Goal: Information Seeking & Learning: Check status

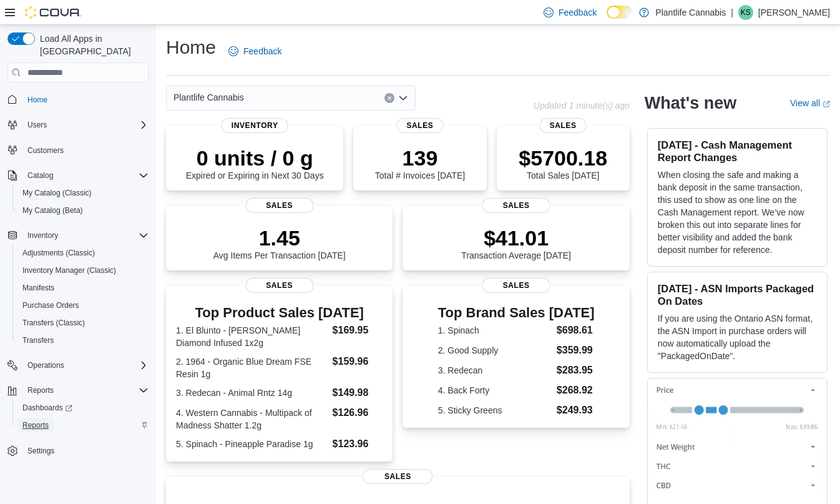
click at [39, 420] on span "Reports" at bounding box center [35, 425] width 26 height 10
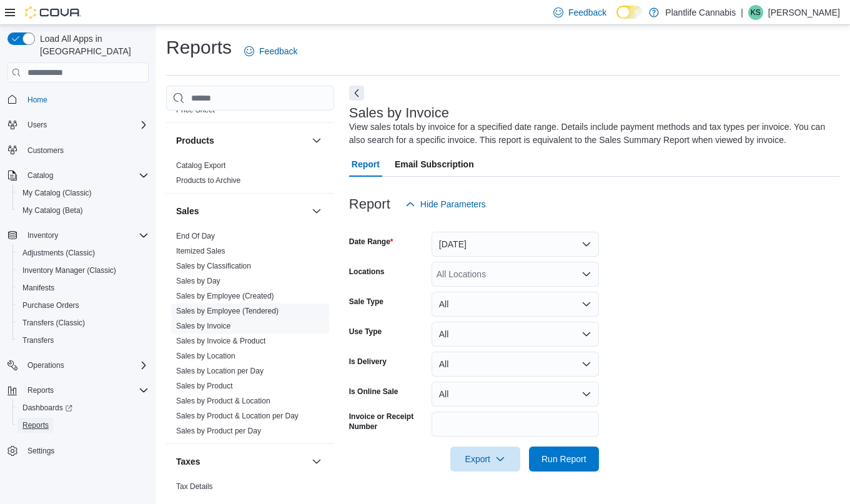
scroll to position [491, 0]
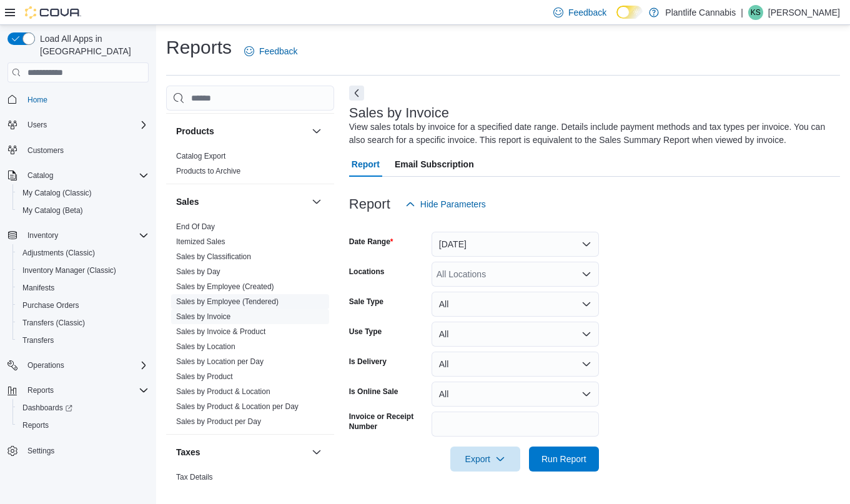
click at [233, 298] on link "Sales by Employee (Tendered)" at bounding box center [227, 301] width 102 height 9
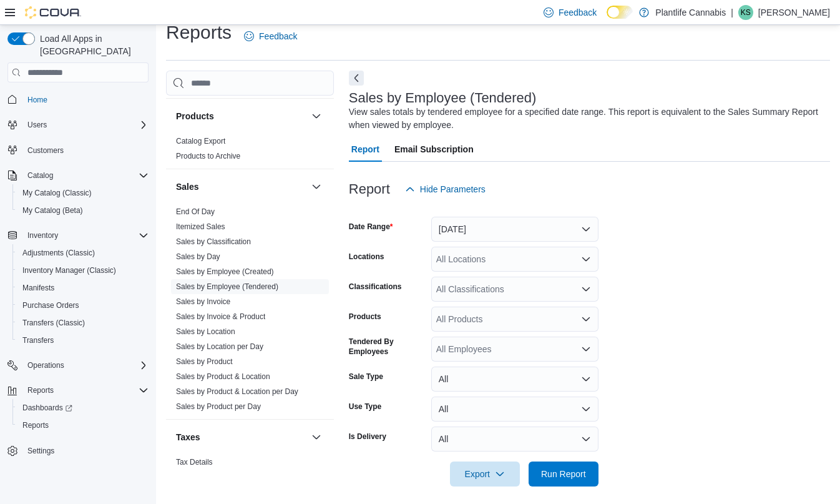
scroll to position [22, 0]
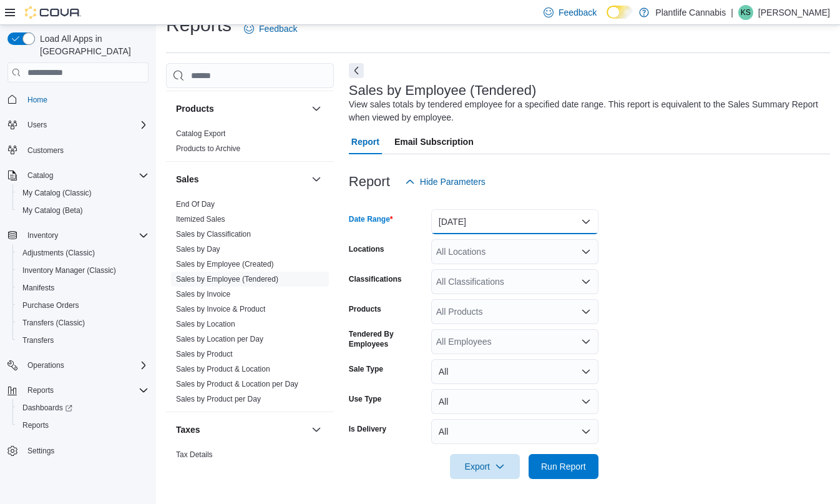
click at [479, 217] on button "[DATE]" at bounding box center [514, 221] width 167 height 25
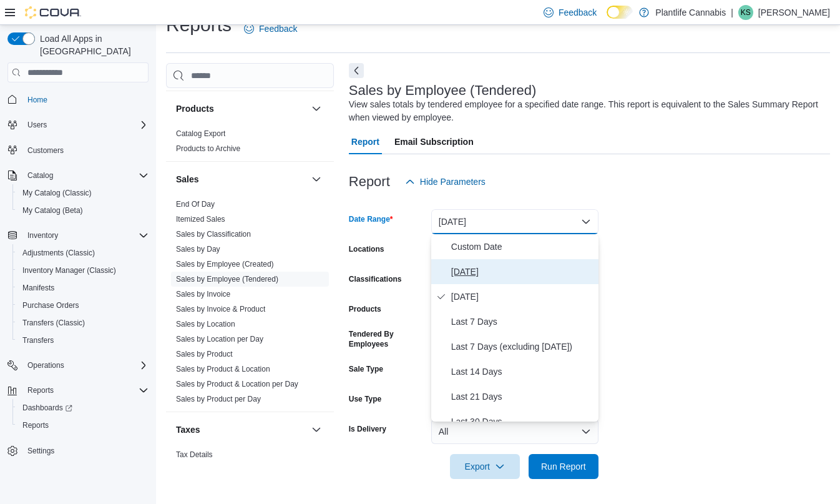
click at [469, 276] on span "[DATE]" at bounding box center [522, 271] width 142 height 15
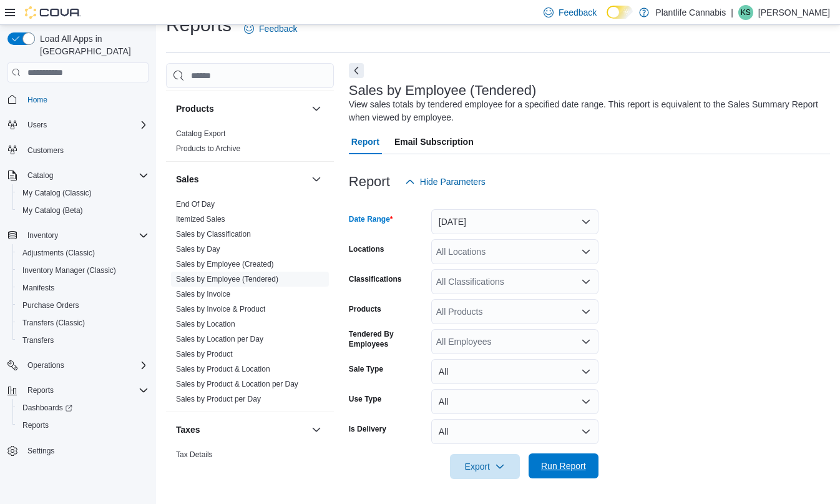
click at [578, 463] on span "Run Report" at bounding box center [563, 465] width 45 height 12
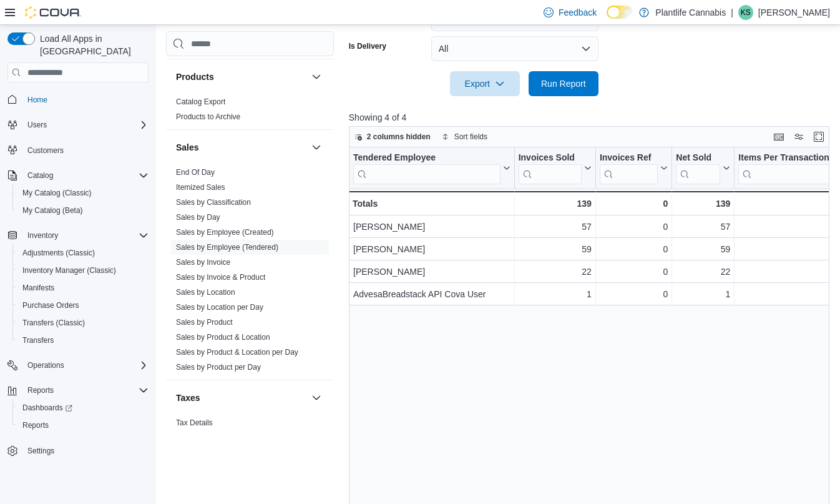
scroll to position [441, 0]
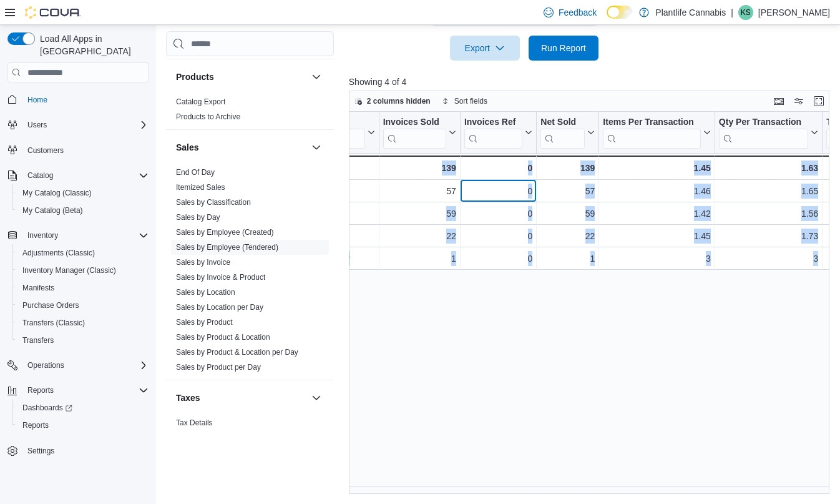
drag, startPoint x: 649, startPoint y: 189, endPoint x: 827, endPoint y: 191, distance: 177.9
click at [827, 191] on div "Tendered Employee Click to view column header actions Invoices Sold Click to vi…" at bounding box center [592, 303] width 486 height 382
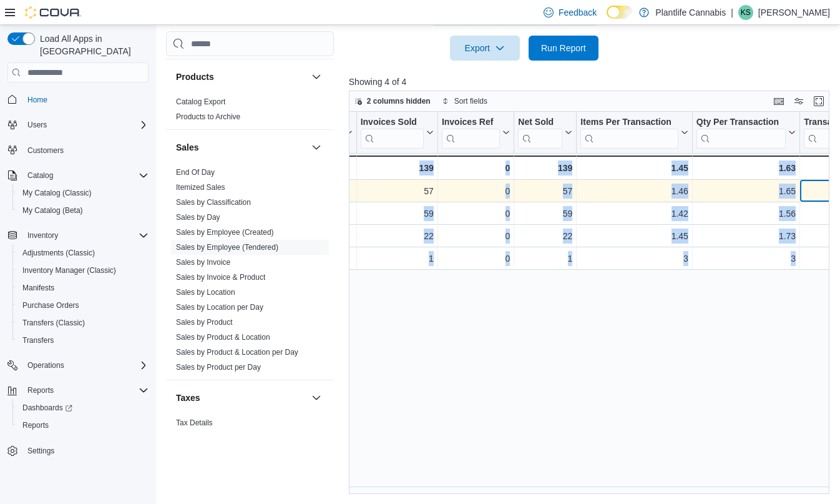
click at [801, 193] on div "$45.37 - Transaction Average, column 7, row 1" at bounding box center [855, 191] width 111 height 22
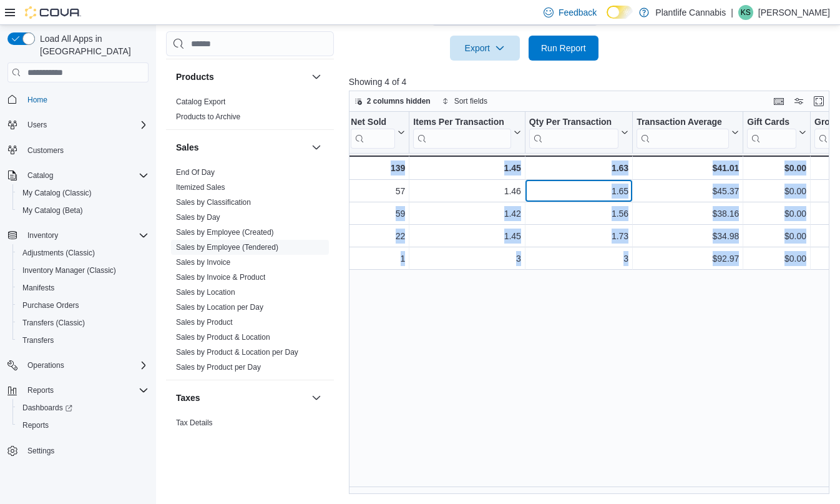
drag, startPoint x: 543, startPoint y: 185, endPoint x: 830, endPoint y: 193, distance: 286.7
click at [830, 193] on div "Tendered Employee Click to view column header actions Invoices Sold Click to vi…" at bounding box center [592, 303] width 486 height 382
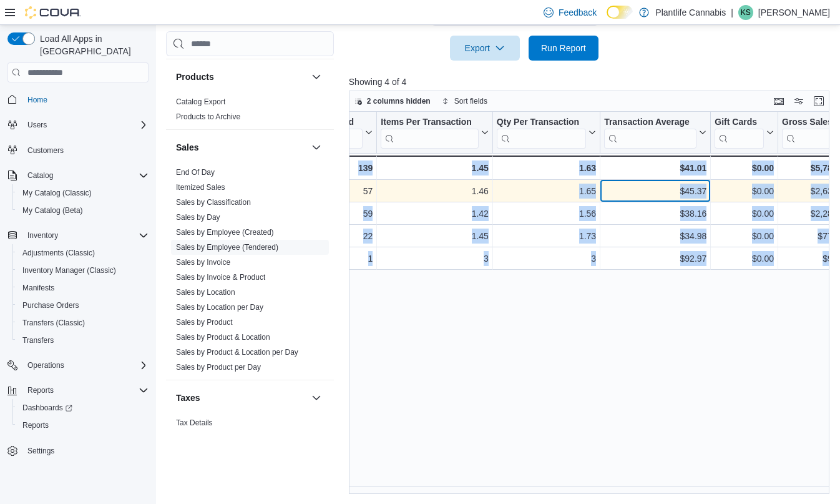
click at [709, 198] on div "$45.37 - Transaction Average, column 7, row 1" at bounding box center [656, 191] width 111 height 22
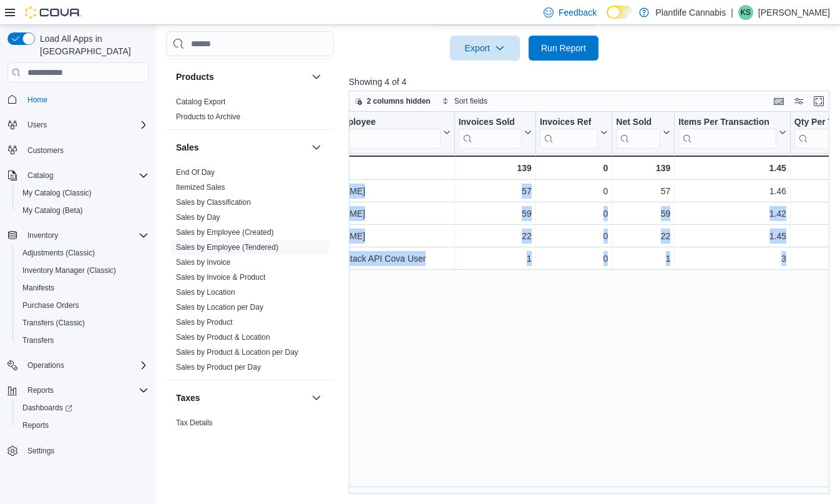
scroll to position [0, 0]
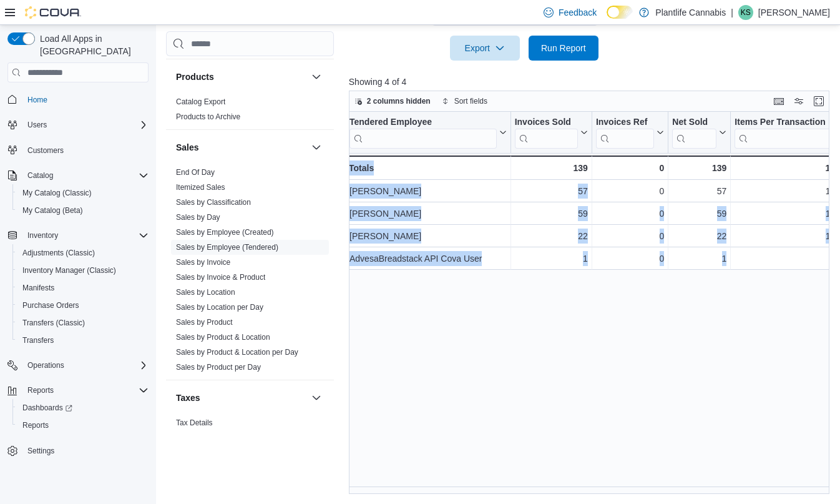
drag, startPoint x: 606, startPoint y: 196, endPoint x: 351, endPoint y: 208, distance: 254.4
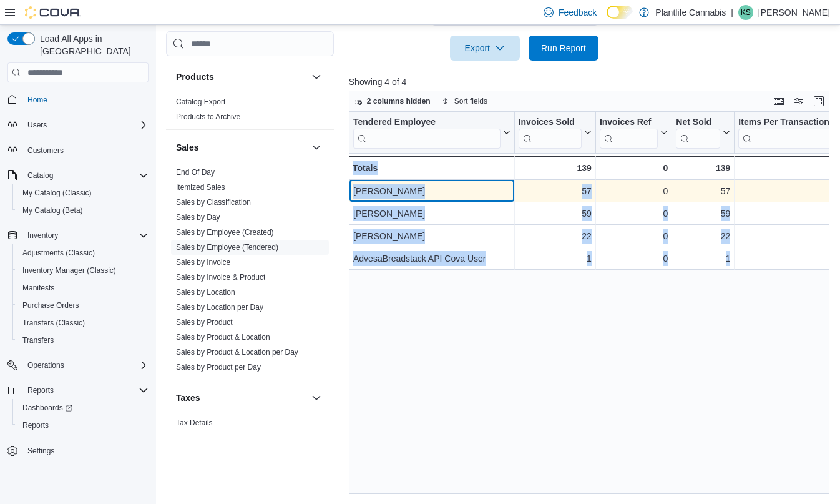
click at [467, 198] on div "[PERSON_NAME]" at bounding box center [431, 191] width 157 height 15
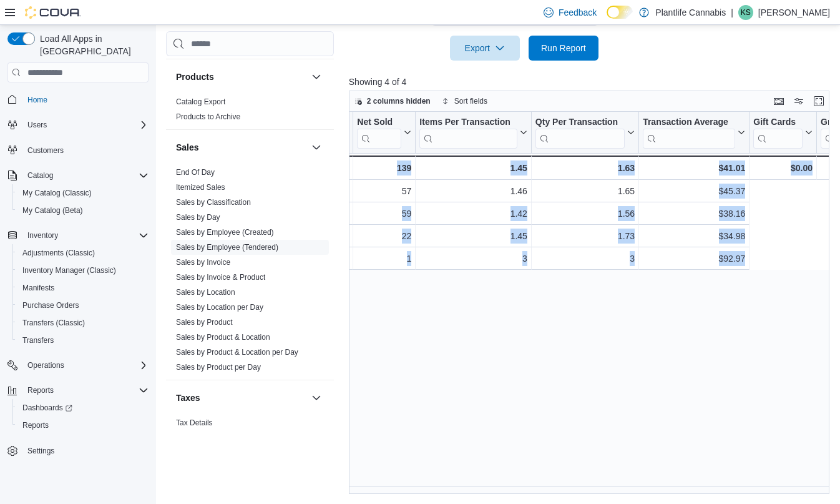
drag, startPoint x: 631, startPoint y: 191, endPoint x: 842, endPoint y: 191, distance: 211.0
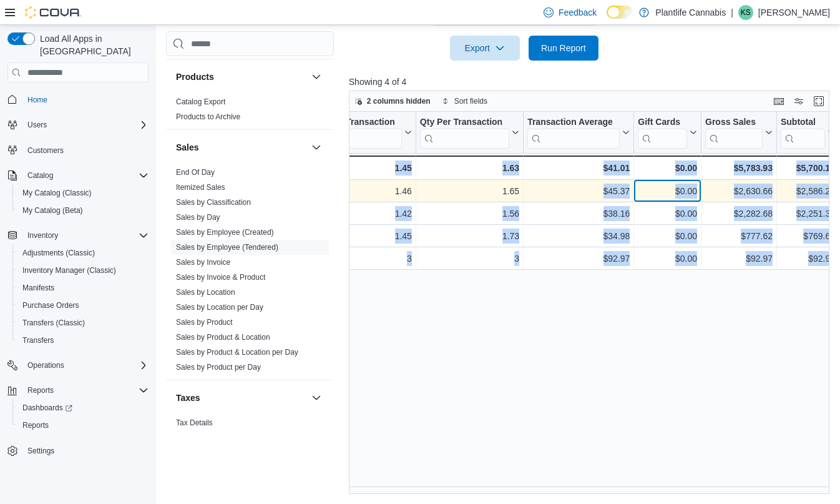
click at [676, 195] on div "$0.00" at bounding box center [667, 191] width 59 height 15
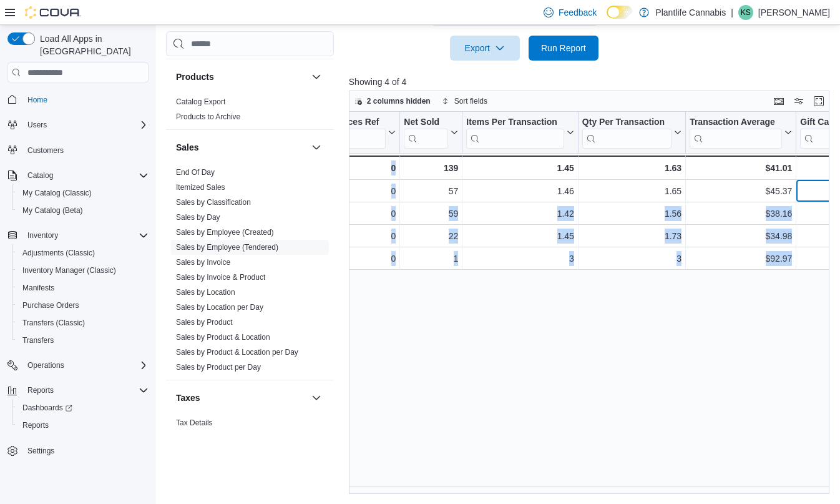
drag, startPoint x: 644, startPoint y: 185, endPoint x: 410, endPoint y: 187, distance: 234.7
click at [356, 190] on div "Tendered Employee Click to view column header actions Invoices Sold Click to vi…" at bounding box center [592, 303] width 486 height 382
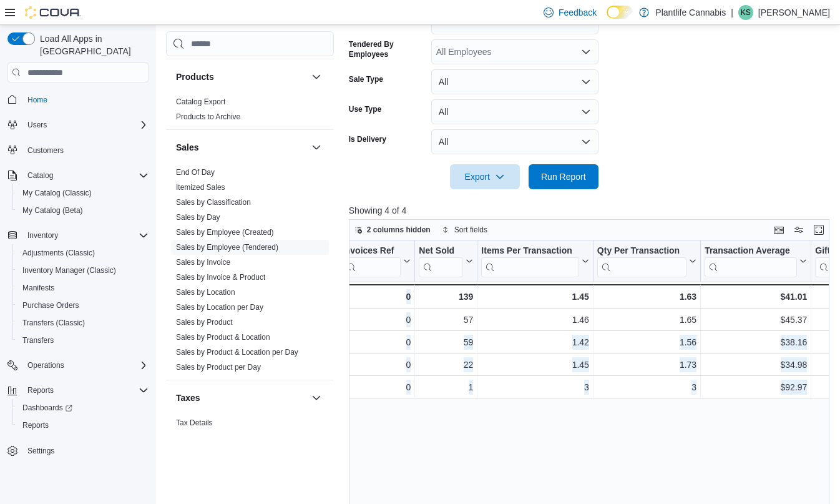
scroll to position [317, 0]
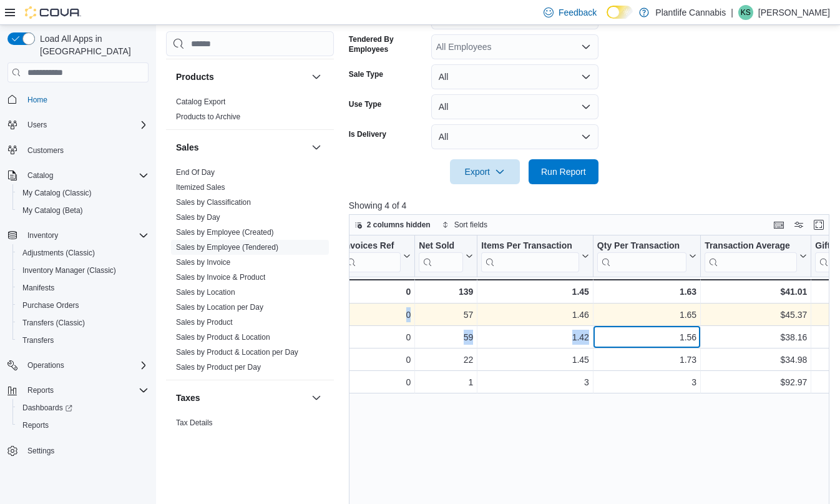
drag, startPoint x: 647, startPoint y: 335, endPoint x: 371, endPoint y: 318, distance: 277.0
click at [371, 318] on div "Tendered Employee Click to view column header actions Invoices Sold Click to vi…" at bounding box center [788, 314] width 1393 height 158
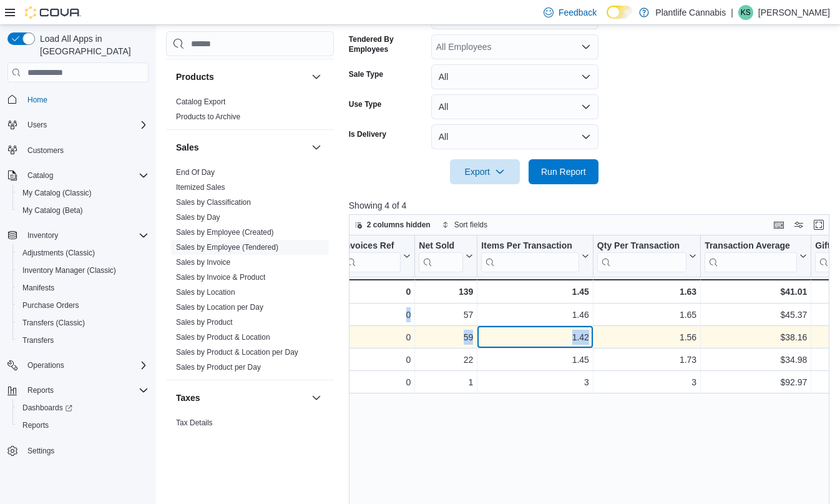
click at [488, 338] on div "1.42" at bounding box center [535, 337] width 108 height 15
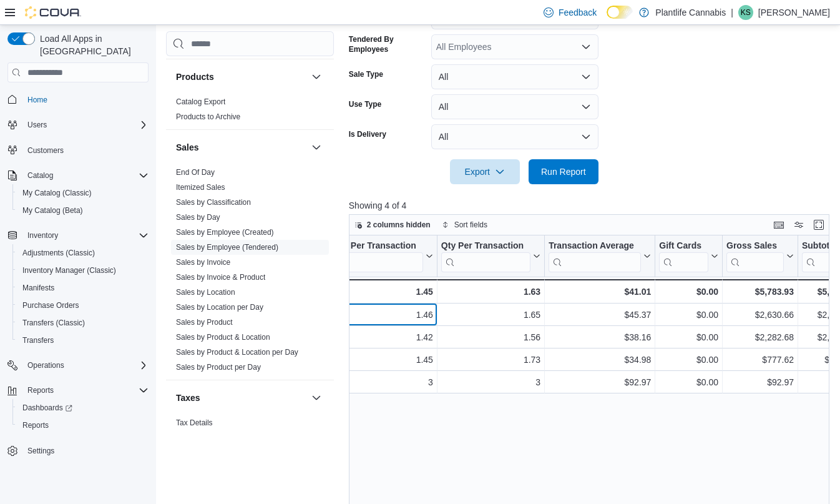
scroll to position [0, 514]
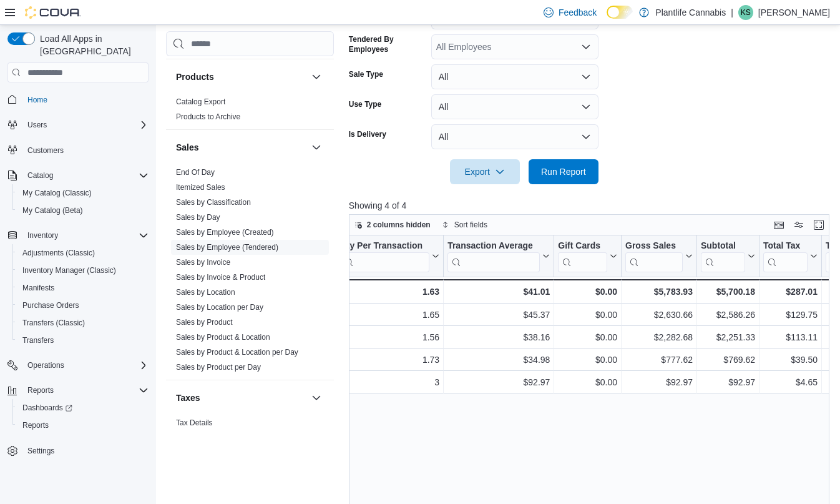
drag, startPoint x: 496, startPoint y: 316, endPoint x: 802, endPoint y: 320, distance: 305.9
click at [810, 320] on div "Tendered Employee Click to view column header actions Invoices Sold Click to vi…" at bounding box center [592, 426] width 486 height 382
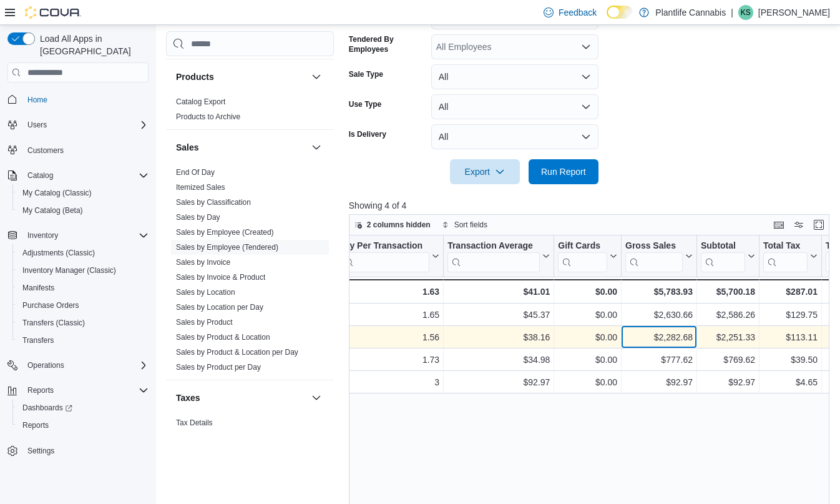
click at [683, 331] on div "$2,282.68" at bounding box center [659, 337] width 67 height 15
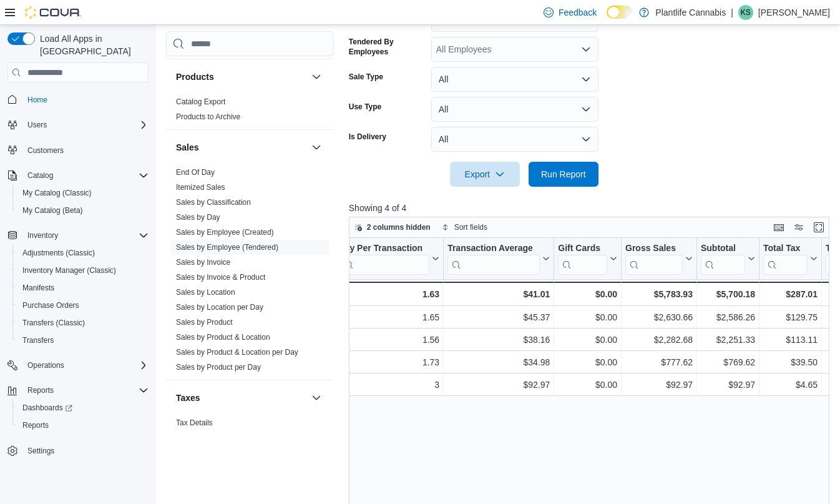
scroll to position [0, 0]
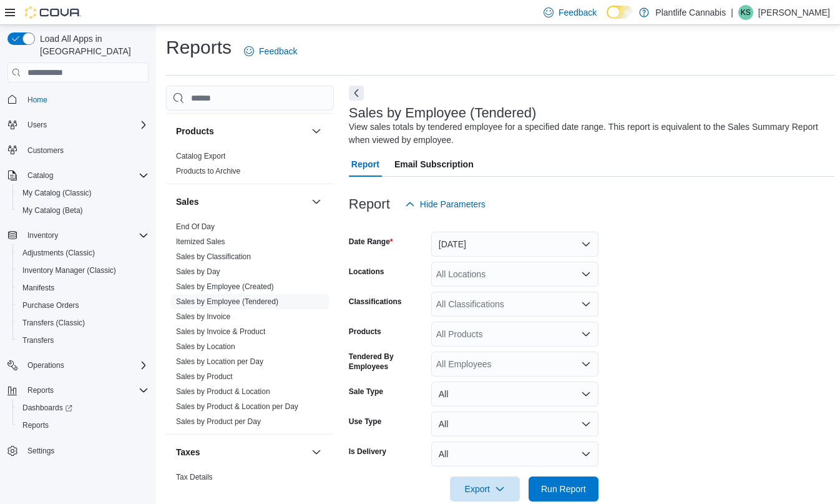
click at [526, 310] on div "All Classifications" at bounding box center [514, 304] width 167 height 25
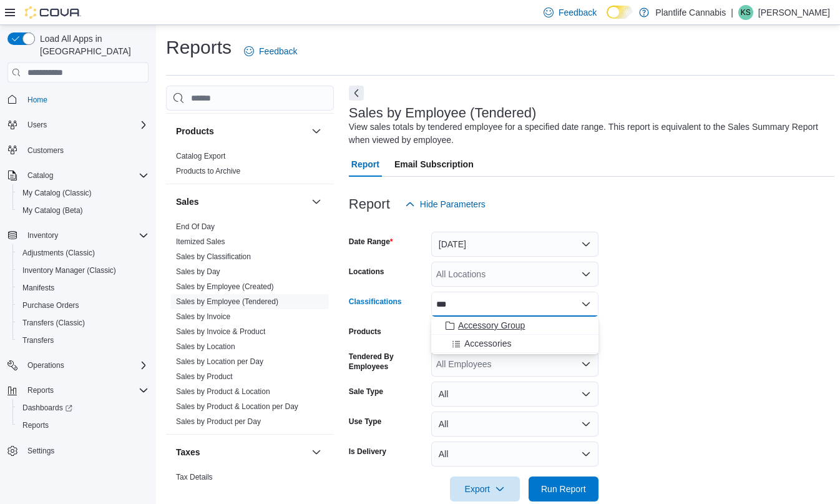
type input "***"
click at [493, 323] on span "Accessory Group" at bounding box center [491, 325] width 67 height 12
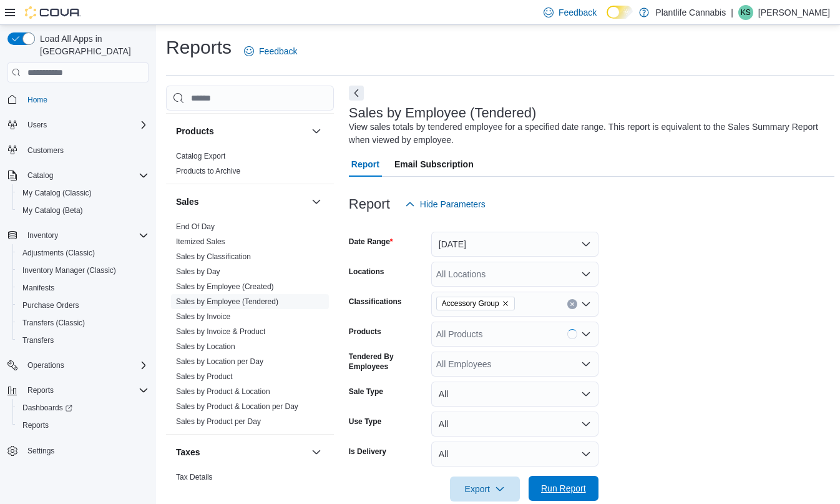
click at [554, 496] on span "Run Report" at bounding box center [563, 488] width 55 height 25
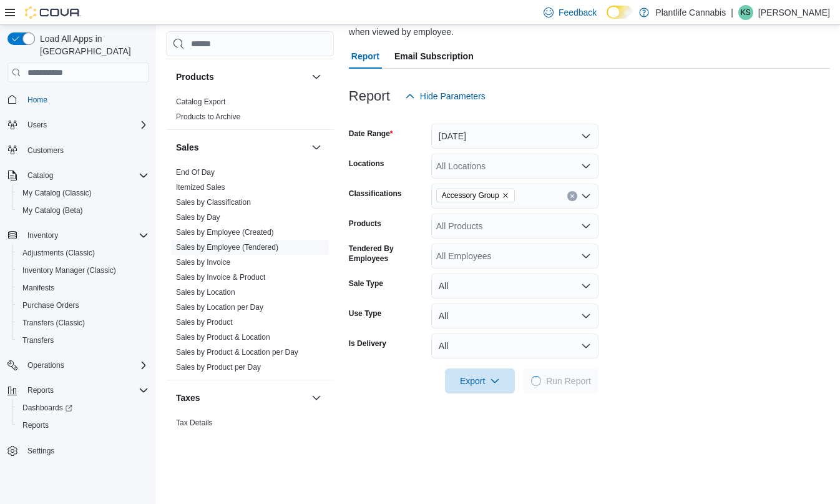
scroll to position [366, 0]
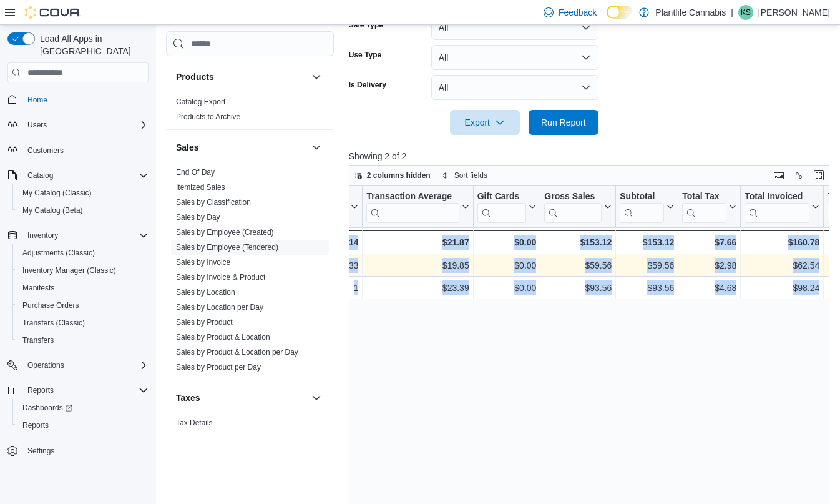
drag, startPoint x: 641, startPoint y: 266, endPoint x: 844, endPoint y: 262, distance: 202.9
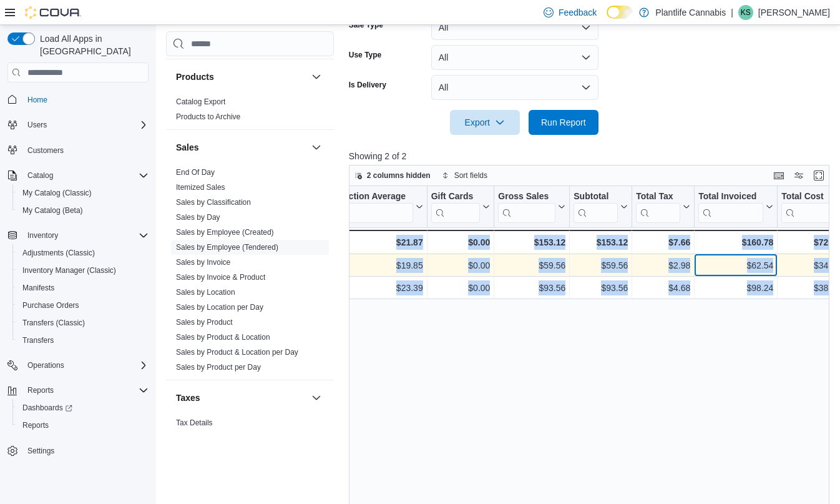
click at [708, 265] on div "$62.54" at bounding box center [736, 265] width 75 height 15
